Goal: Use online tool/utility: Utilize a website feature to perform a specific function

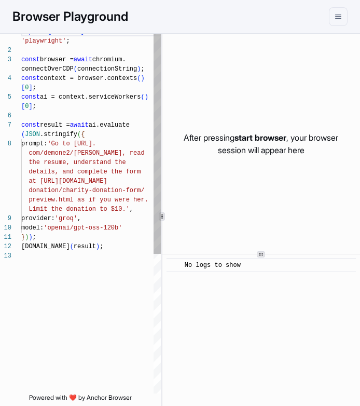
scroll to position [56, 0]
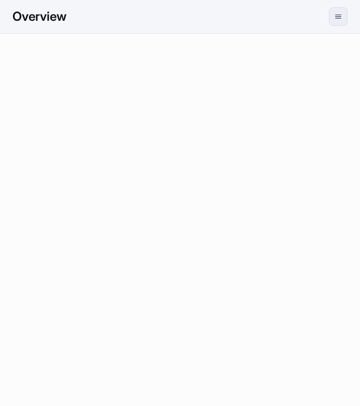
click at [333, 11] on button "menu" at bounding box center [338, 16] width 19 height 19
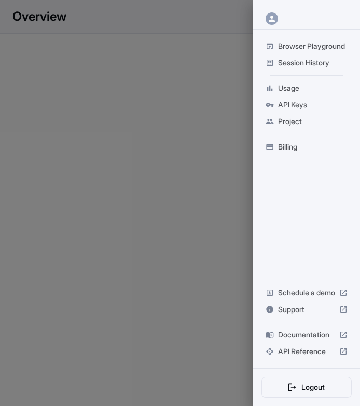
click at [292, 105] on span "API Keys" at bounding box center [313, 105] width 70 height 10
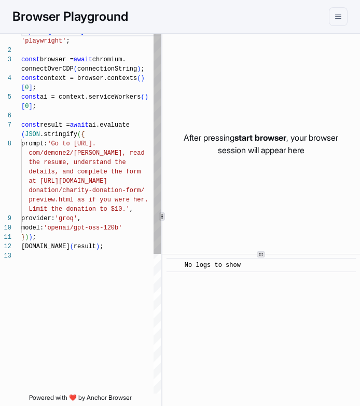
scroll to position [56, 0]
click at [346, 15] on button "menu" at bounding box center [338, 16] width 19 height 19
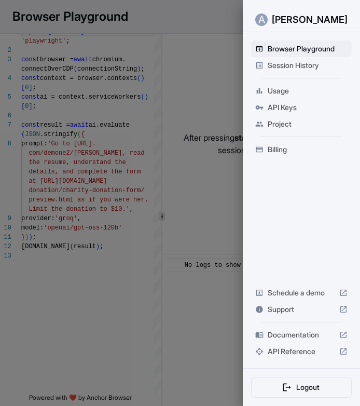
click at [311, 109] on span "API Keys" at bounding box center [308, 107] width 80 height 10
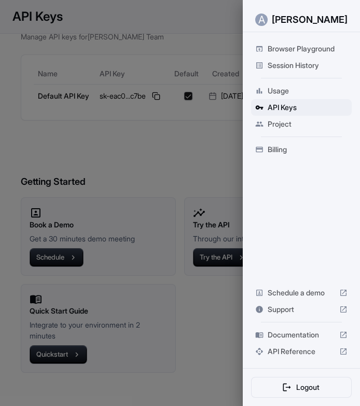
click at [177, 118] on div at bounding box center [180, 203] width 360 height 406
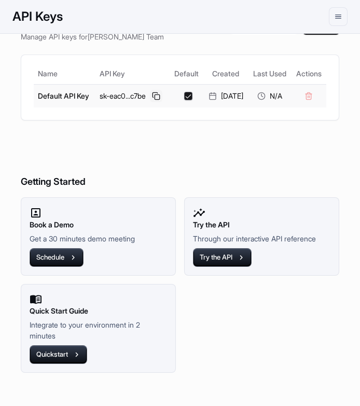
click at [150, 102] on button at bounding box center [156, 96] width 12 height 12
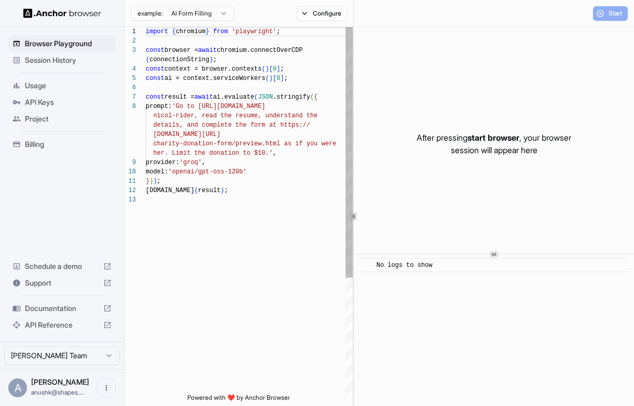
scroll to position [65, 0]
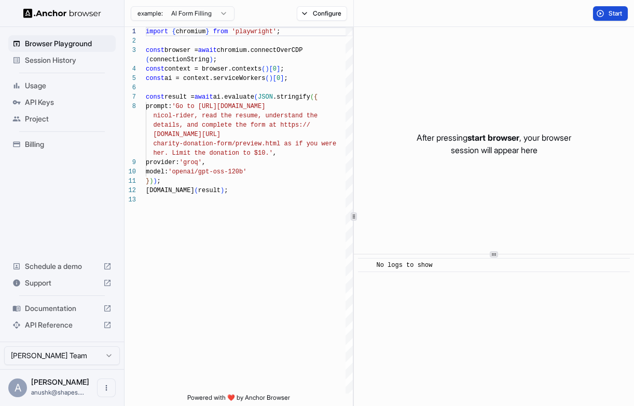
click at [610, 15] on span "Start" at bounding box center [616, 13] width 15 height 8
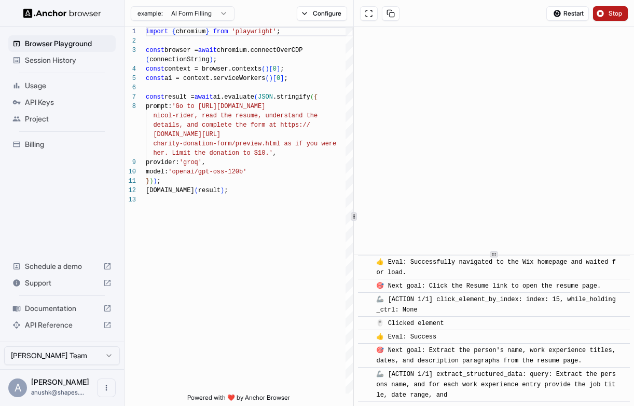
scroll to position [440, 0]
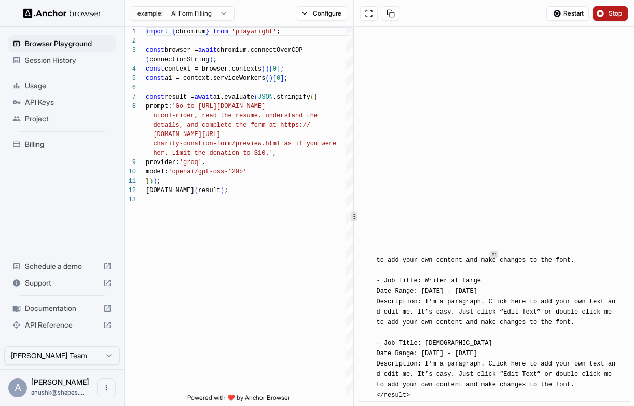
click at [59, 167] on div "Browser Playground Session History Usage API Keys Project Billing Schedule a de…" at bounding box center [62, 184] width 124 height 314
click at [59, 152] on div "Billing" at bounding box center [61, 144] width 107 height 17
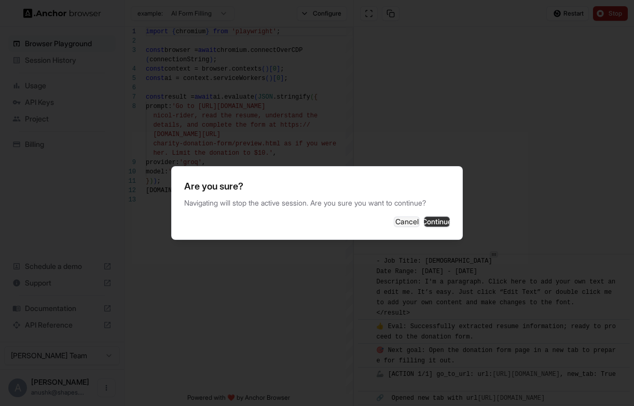
scroll to position [535, 0]
click at [333, 154] on div at bounding box center [317, 203] width 634 height 406
click at [394, 220] on button "Cancel" at bounding box center [407, 221] width 26 height 10
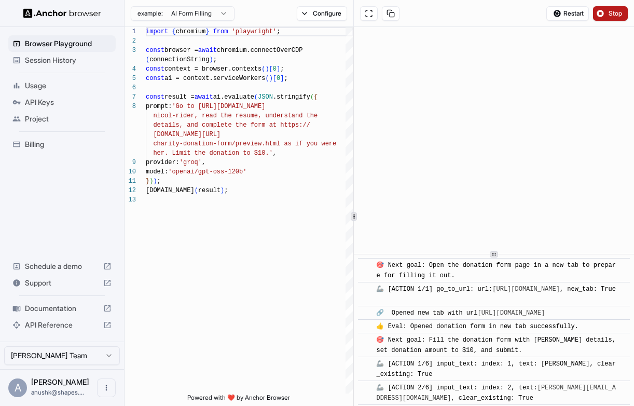
scroll to position [1363, 0]
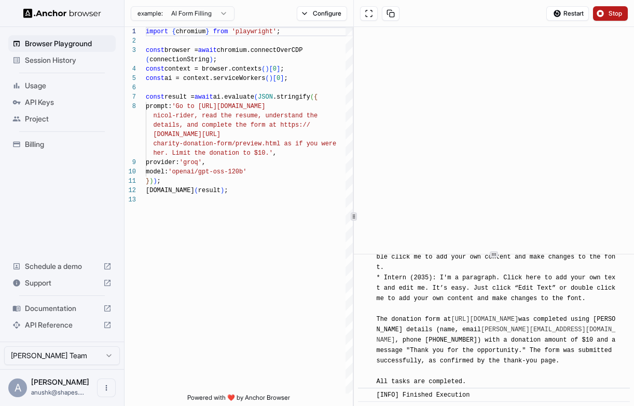
click at [43, 102] on span "API Keys" at bounding box center [68, 102] width 87 height 10
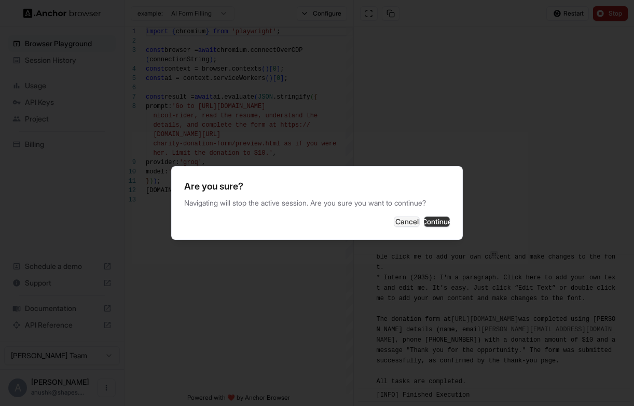
click at [425, 217] on button "Continue" at bounding box center [437, 221] width 26 height 10
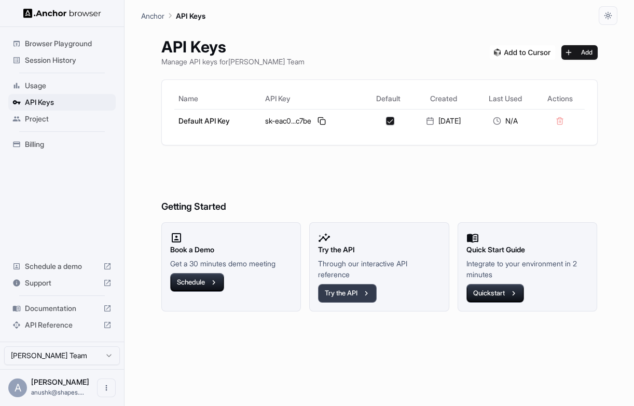
click at [372, 295] on button "Try the API" at bounding box center [347, 293] width 59 height 19
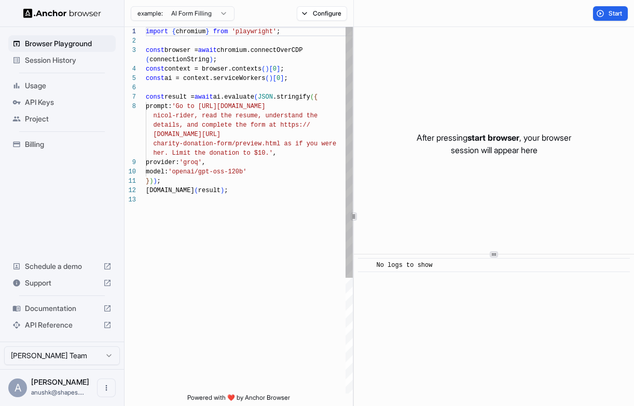
scroll to position [65, 0]
click at [48, 98] on span "API Keys" at bounding box center [68, 102] width 87 height 10
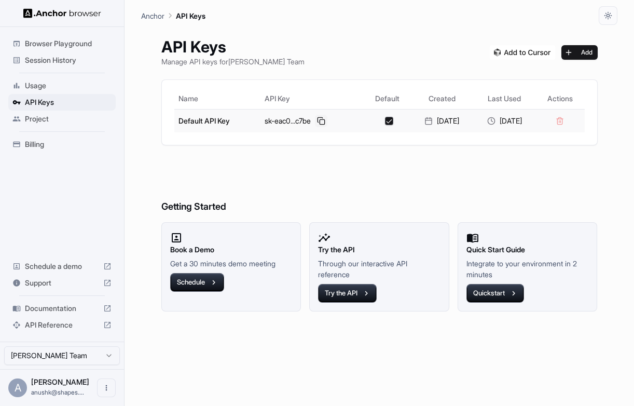
click at [315, 118] on button at bounding box center [321, 121] width 12 height 12
click at [48, 121] on span "Project" at bounding box center [68, 119] width 87 height 10
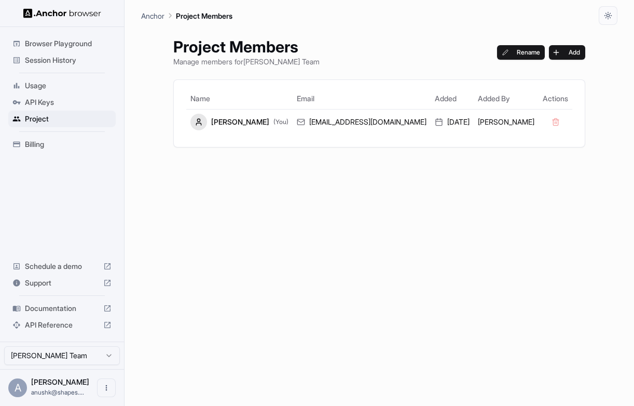
click at [49, 99] on span "API Keys" at bounding box center [68, 102] width 87 height 10
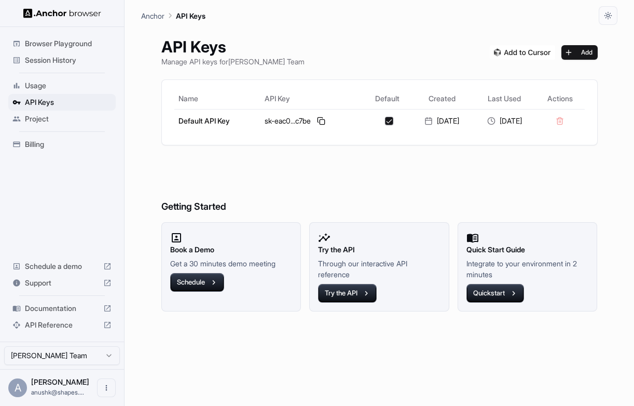
click at [46, 88] on span "Usage" at bounding box center [68, 85] width 87 height 10
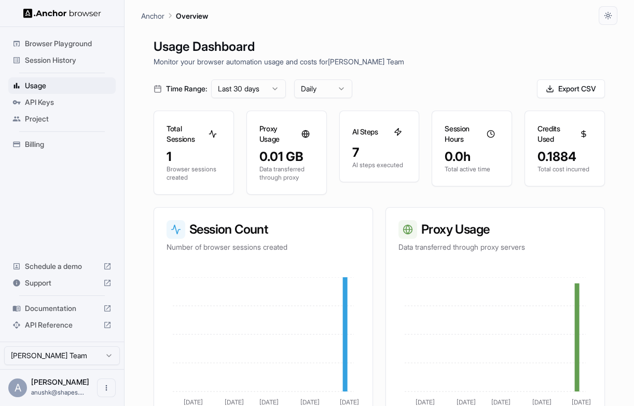
click at [62, 70] on ul "Browser Playground Session History Usage API Keys Project Billing" at bounding box center [62, 94] width 116 height 126
click at [62, 63] on span "Session History" at bounding box center [68, 60] width 87 height 10
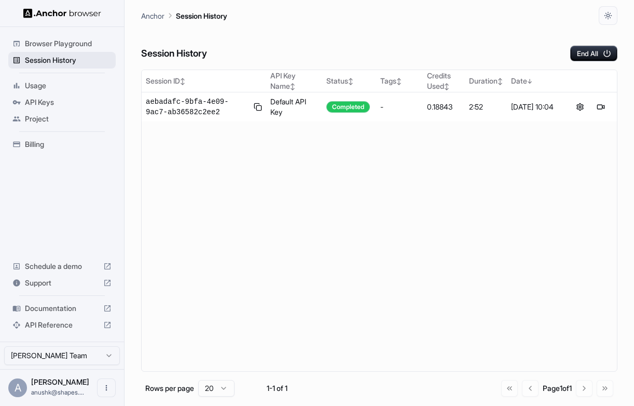
click at [88, 52] on div "Session History" at bounding box center [61, 60] width 107 height 17
click at [88, 48] on span "Browser Playground" at bounding box center [68, 43] width 87 height 10
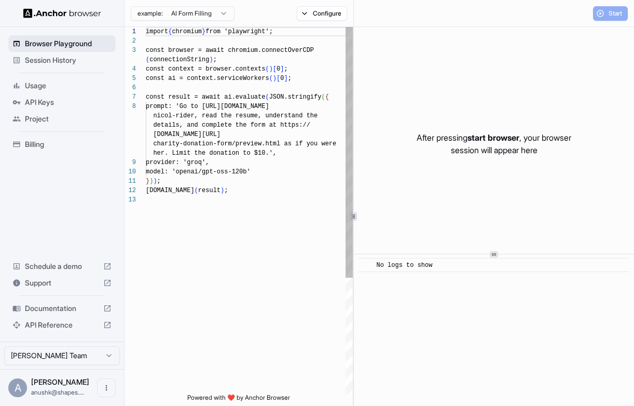
scroll to position [65, 0]
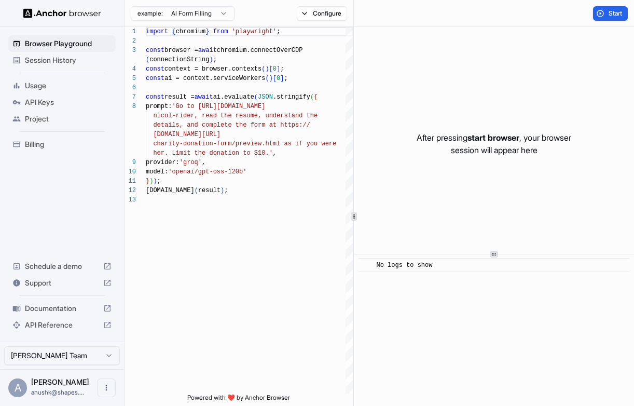
click at [202, 22] on div "example: AI Form Filling" at bounding box center [180, 13] width 110 height 19
click at [201, 17] on html "Browser Playground Session History Usage API Keys Project Billing Schedule a de…" at bounding box center [317, 203] width 634 height 406
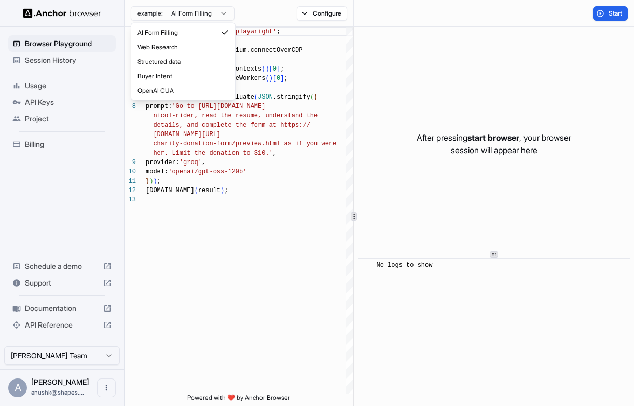
scroll to position [84, 0]
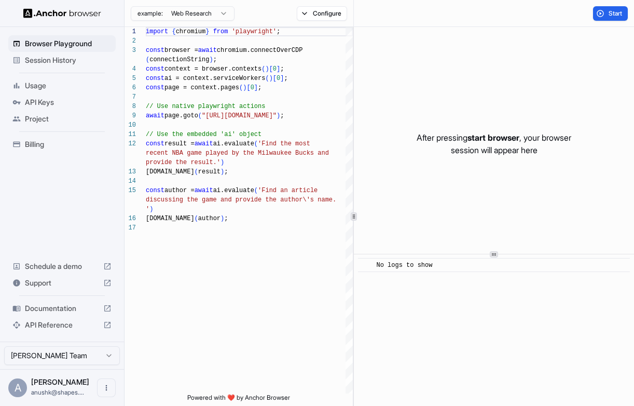
click at [207, 13] on html "Browser Playground Session History Usage API Keys Project Billing Schedule a de…" at bounding box center [317, 203] width 634 height 406
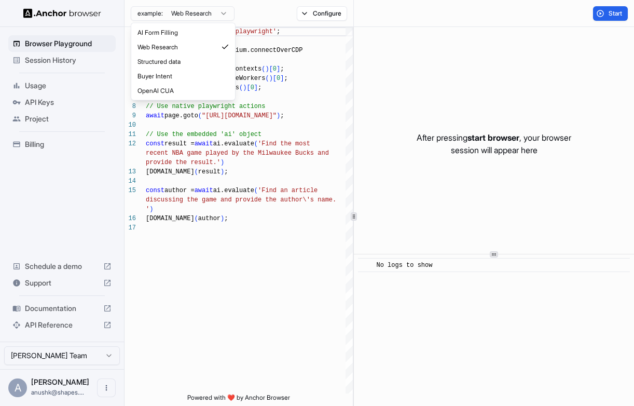
type textarea "**********"
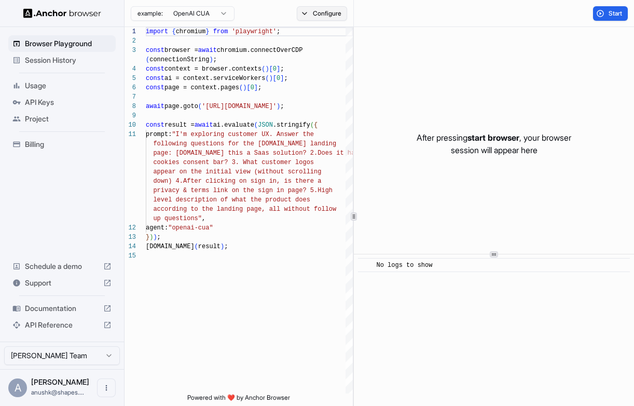
click at [323, 10] on button "Configure" at bounding box center [322, 13] width 50 height 15
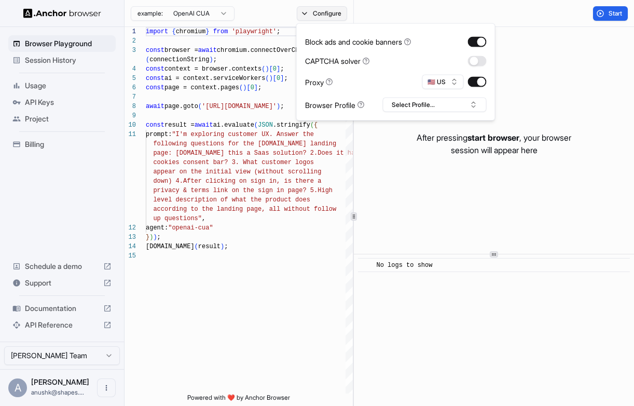
click at [323, 10] on button "Configure" at bounding box center [322, 13] width 50 height 15
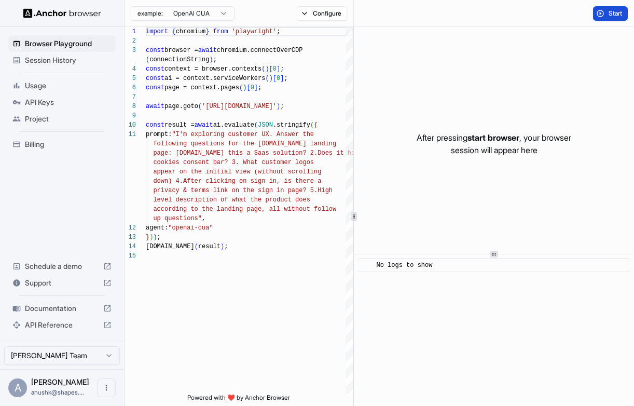
click at [607, 13] on button "Start" at bounding box center [610, 13] width 35 height 15
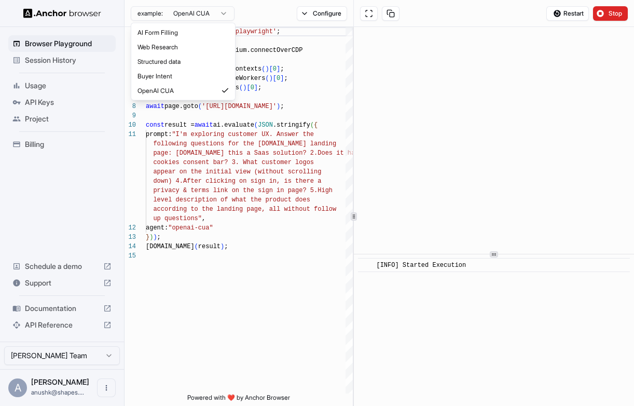
click at [223, 14] on html "Browser Playground Session History Usage API Keys Project Billing Schedule a de…" at bounding box center [317, 203] width 634 height 406
